Goal: Task Accomplishment & Management: Use online tool/utility

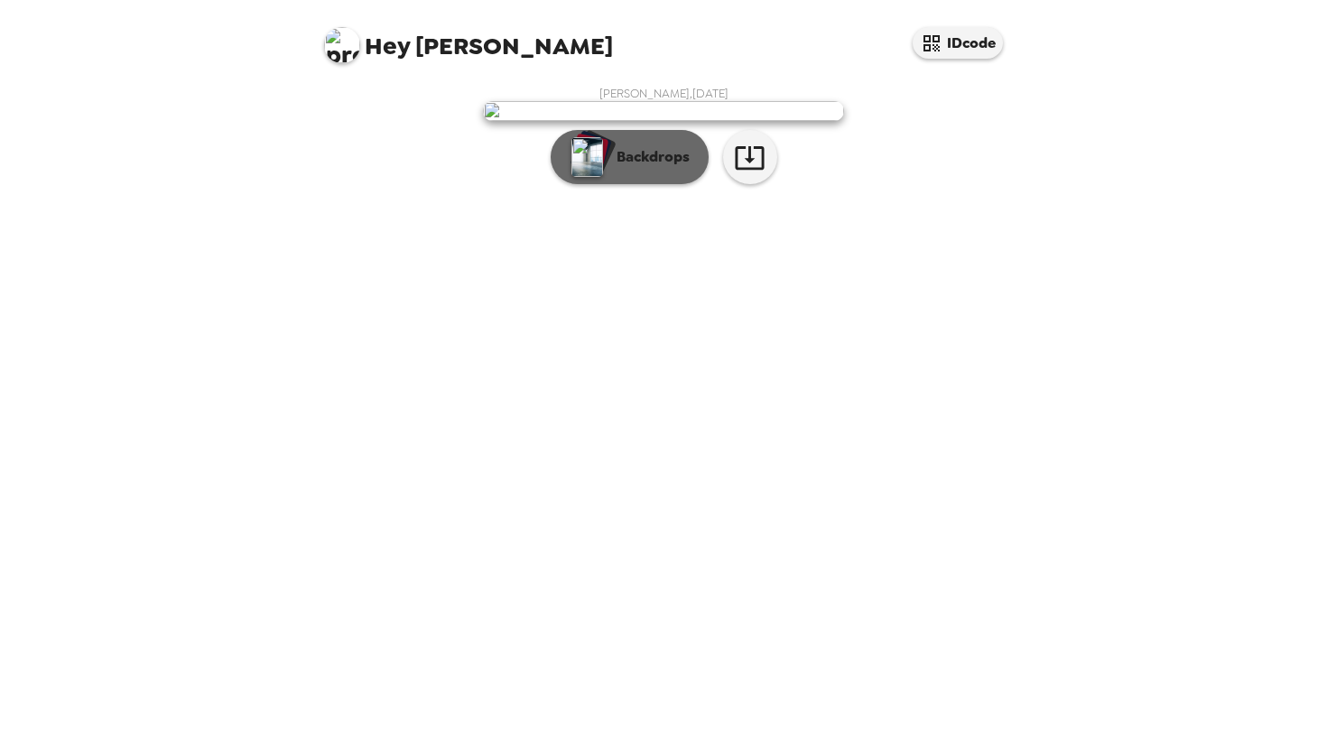
click at [683, 184] on button "Backdrops" at bounding box center [630, 157] width 158 height 54
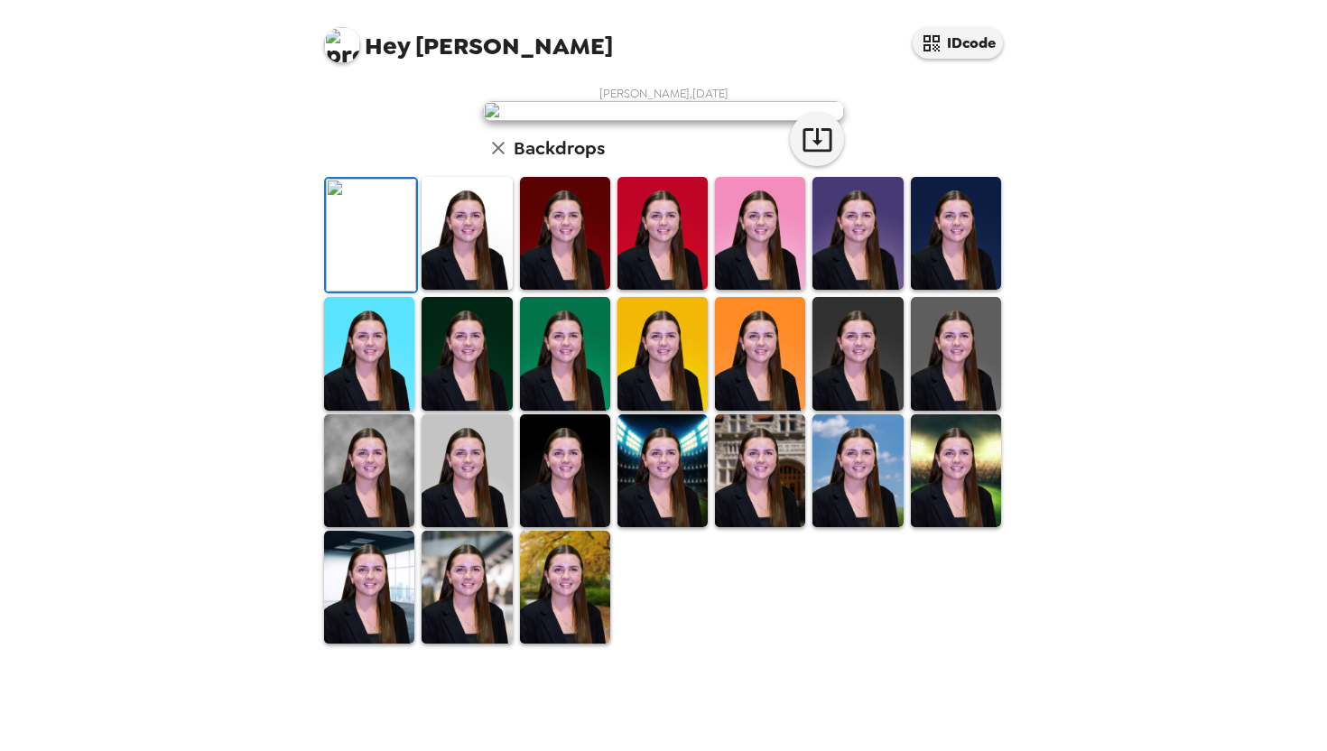
scroll to position [127, 0]
click at [446, 290] on img at bounding box center [467, 233] width 90 height 113
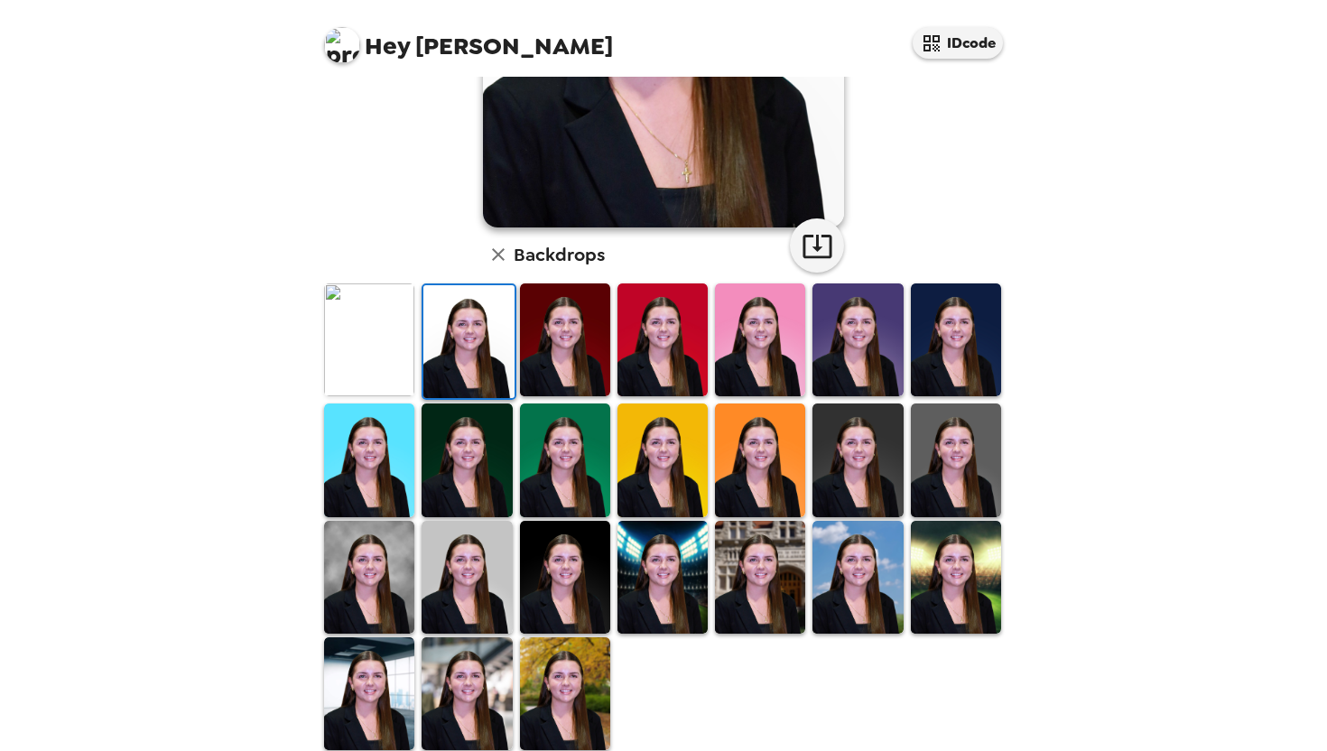
scroll to position [354, 0]
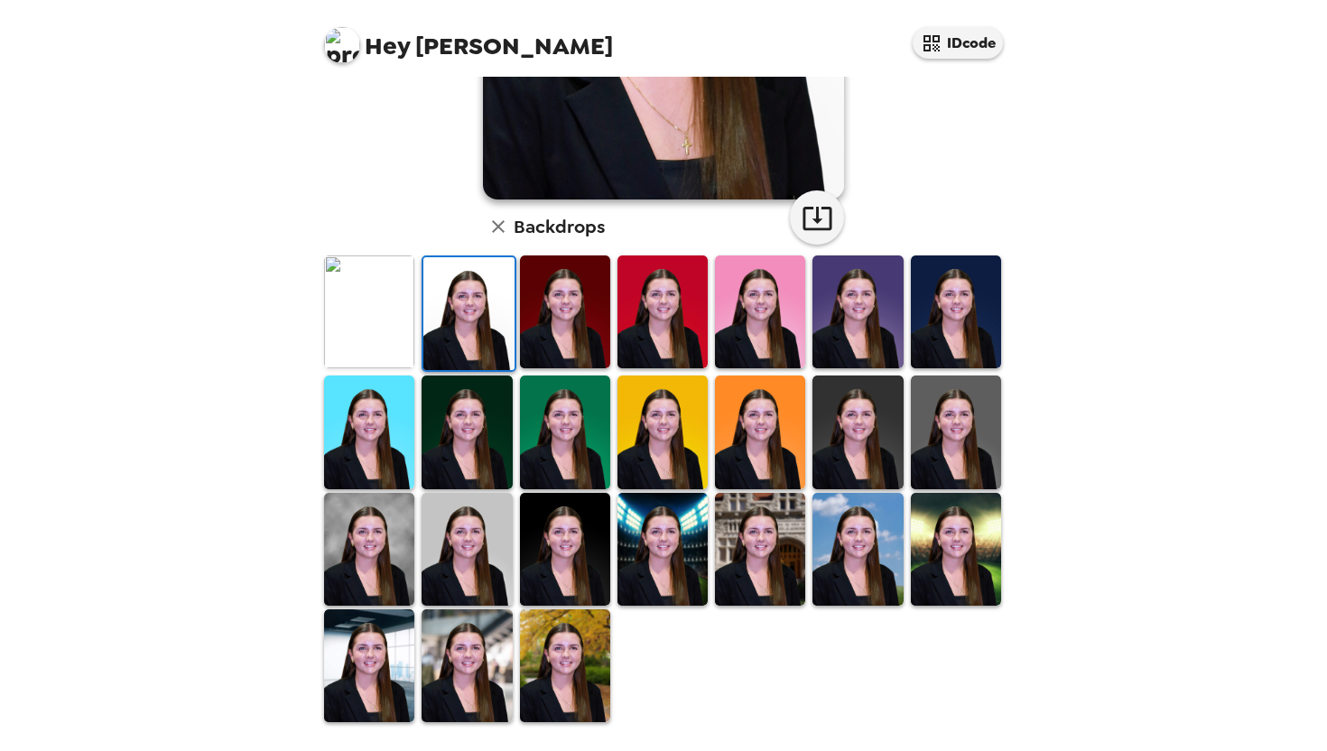
click at [461, 651] on img at bounding box center [467, 666] width 90 height 113
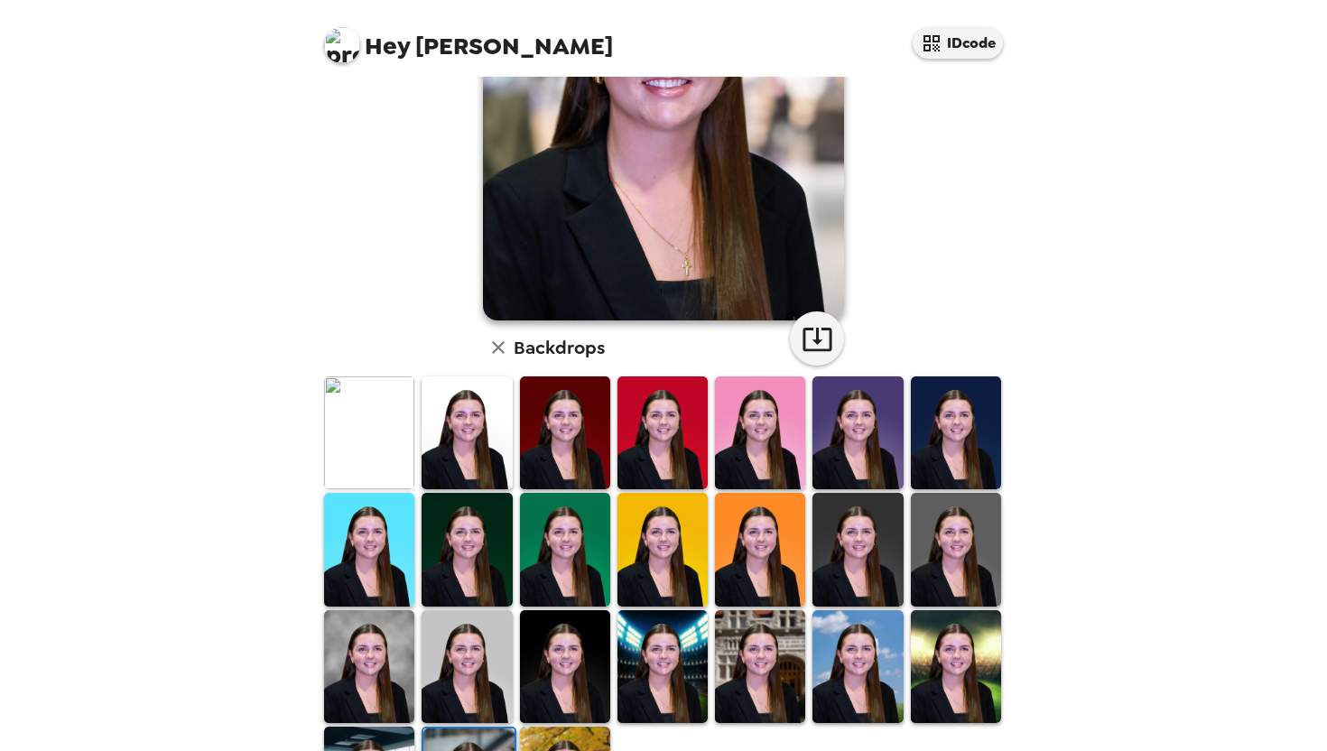
scroll to position [0, 0]
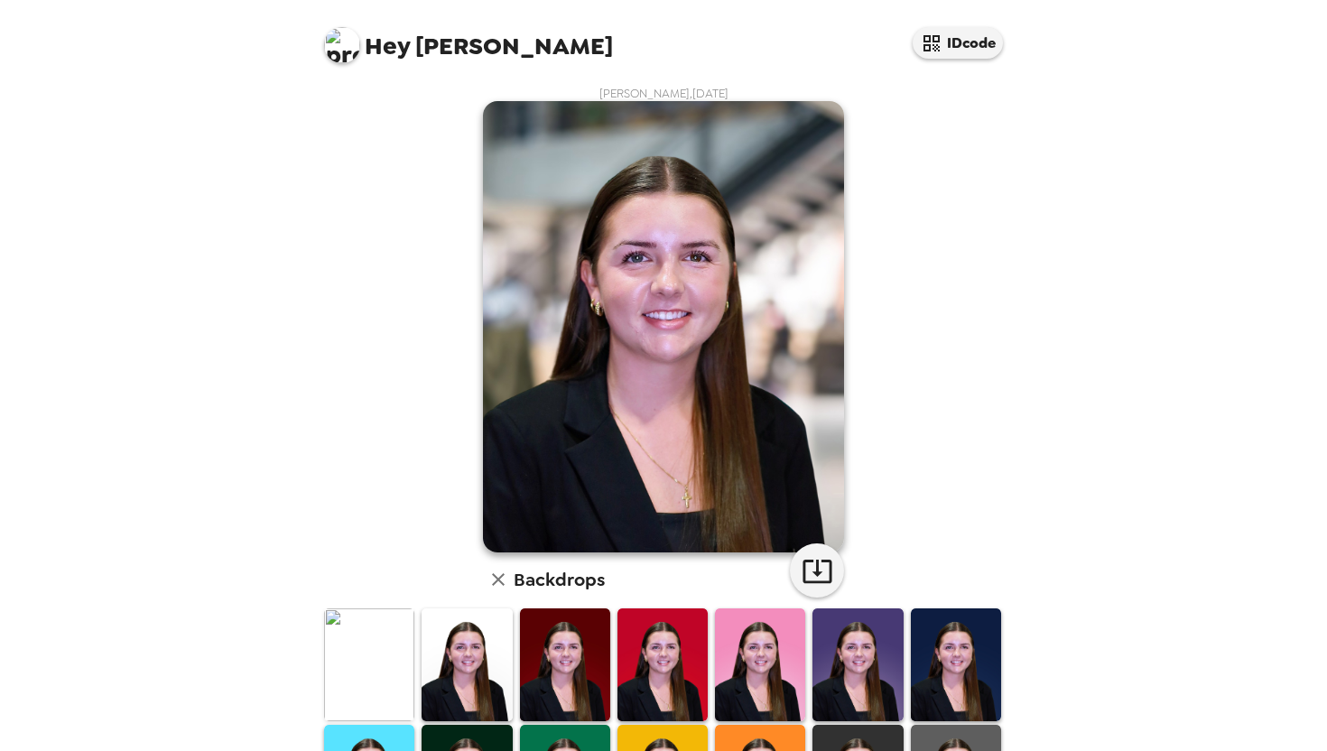
click at [910, 293] on div "[PERSON_NAME] , [DATE] Backdrops" at bounding box center [664, 582] width 686 height 992
click at [647, 268] on img at bounding box center [663, 327] width 361 height 452
click at [815, 555] on icon "button" at bounding box center [818, 571] width 32 height 32
